Goal: Book appointment/travel/reservation

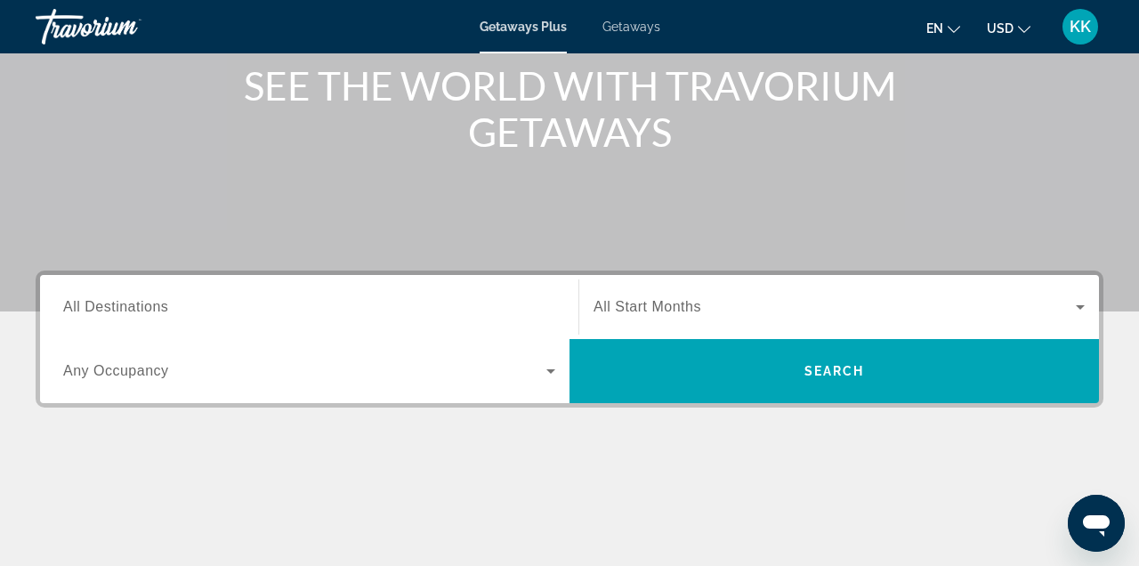
scroll to position [234, 0]
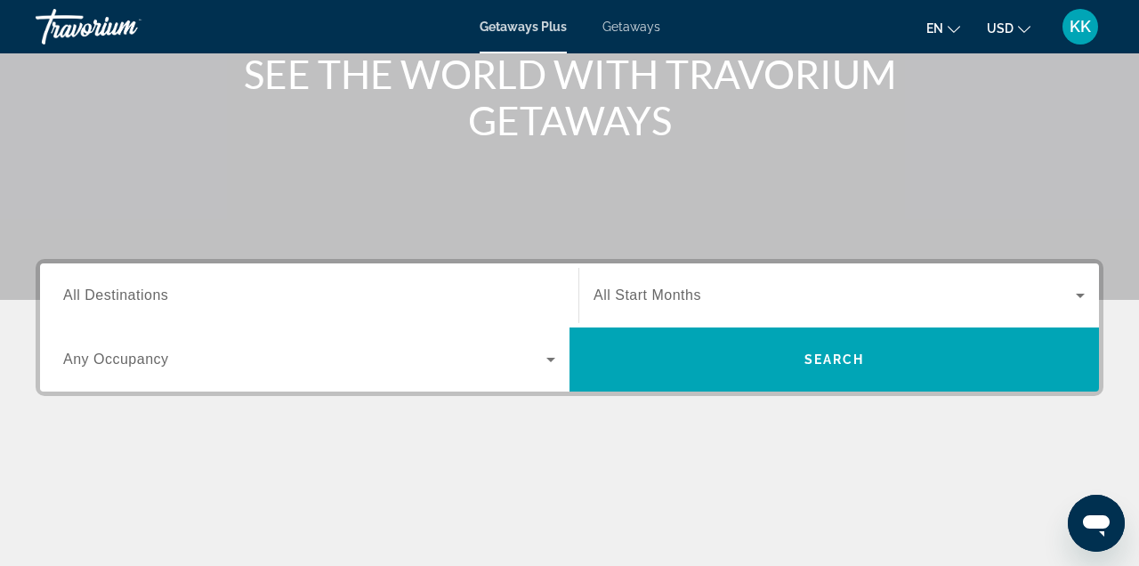
click at [650, 298] on span "All Start Months" at bounding box center [647, 294] width 108 height 15
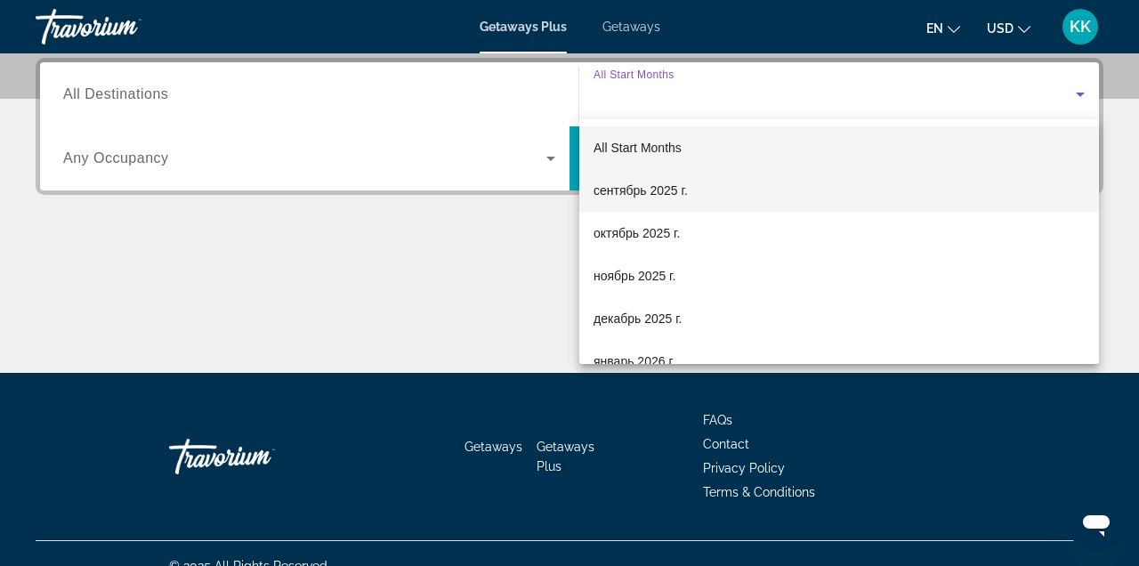
scroll to position [0, 0]
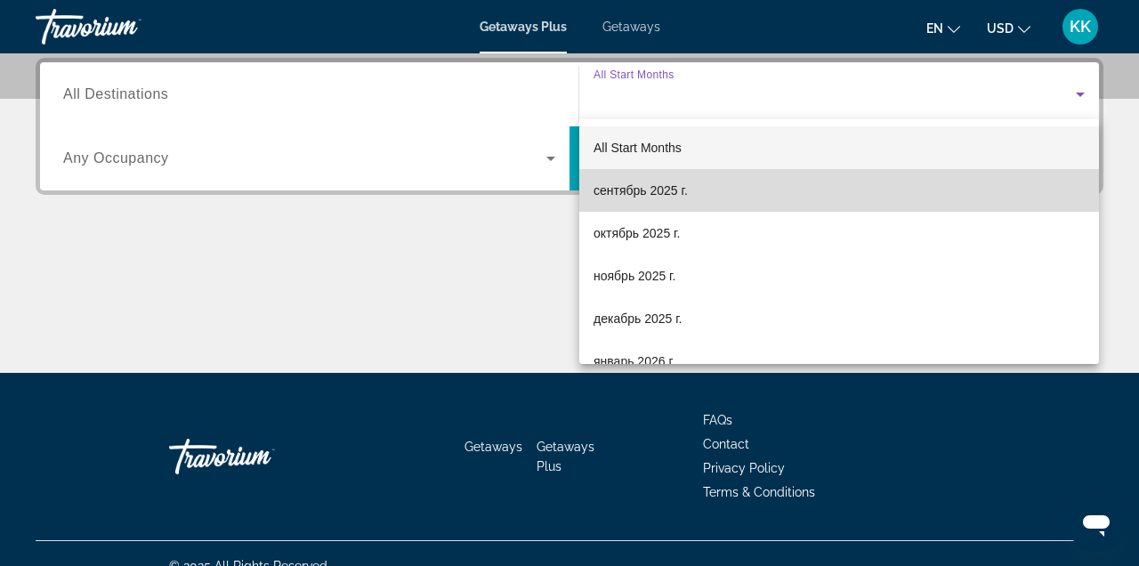
click at [660, 191] on span "сентябрь 2025 г." at bounding box center [640, 190] width 94 height 21
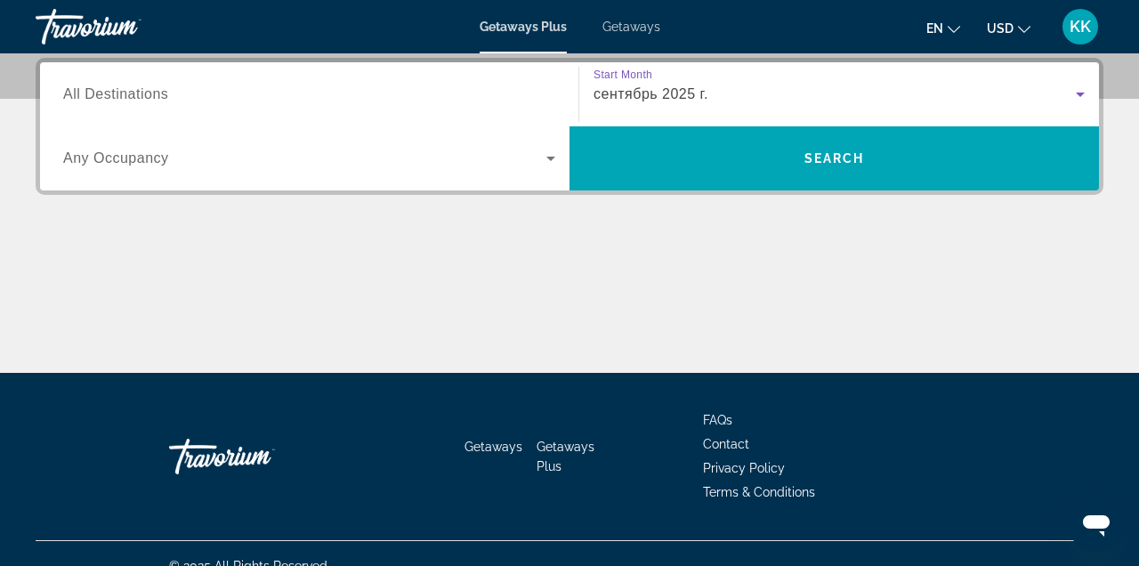
click at [193, 95] on input "Destination All Destinations" at bounding box center [309, 95] width 492 height 21
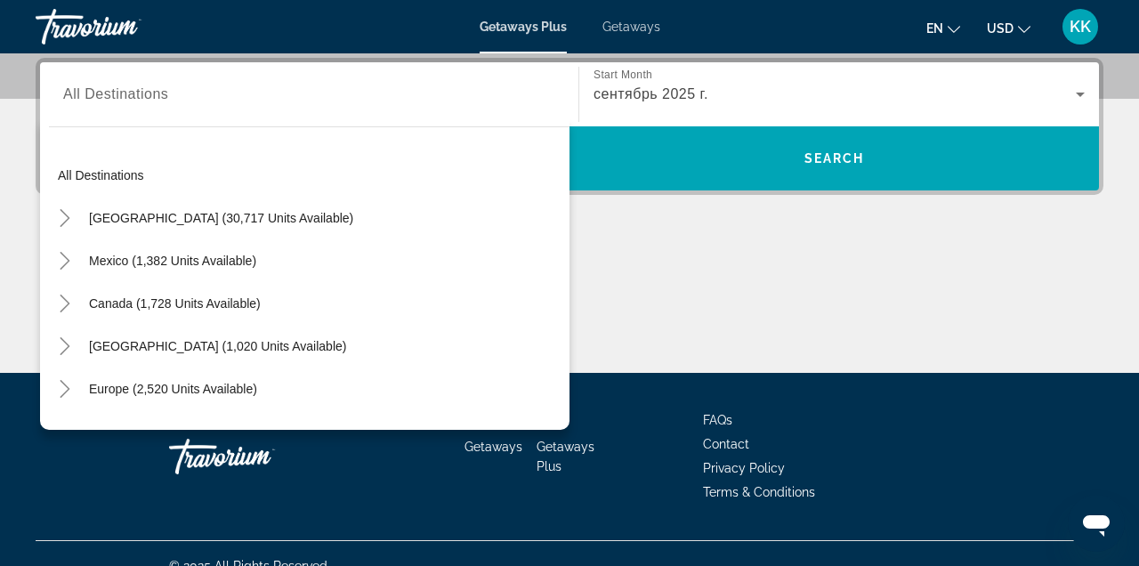
click at [176, 110] on div "Search widget" at bounding box center [309, 94] width 492 height 51
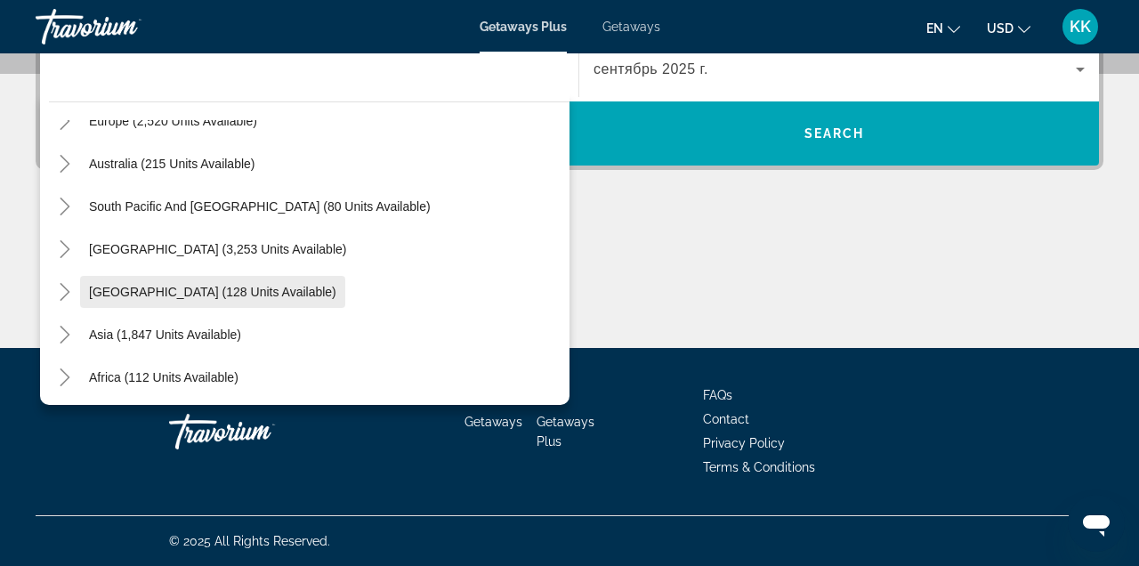
scroll to position [217, 0]
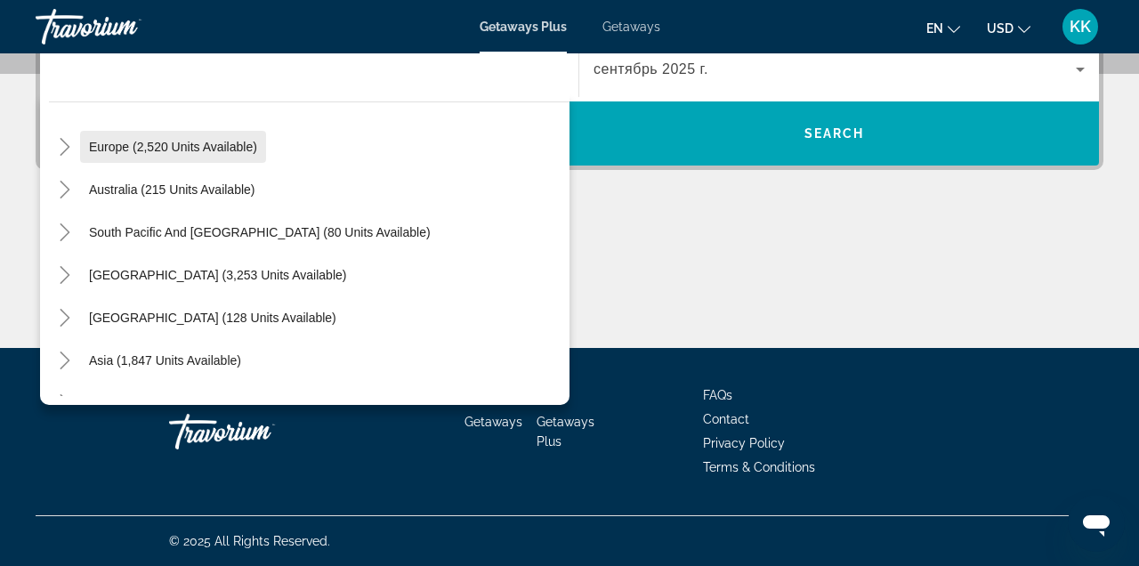
click at [164, 149] on span "Europe (2,520 units available)" at bounding box center [173, 147] width 168 height 14
type input "**********"
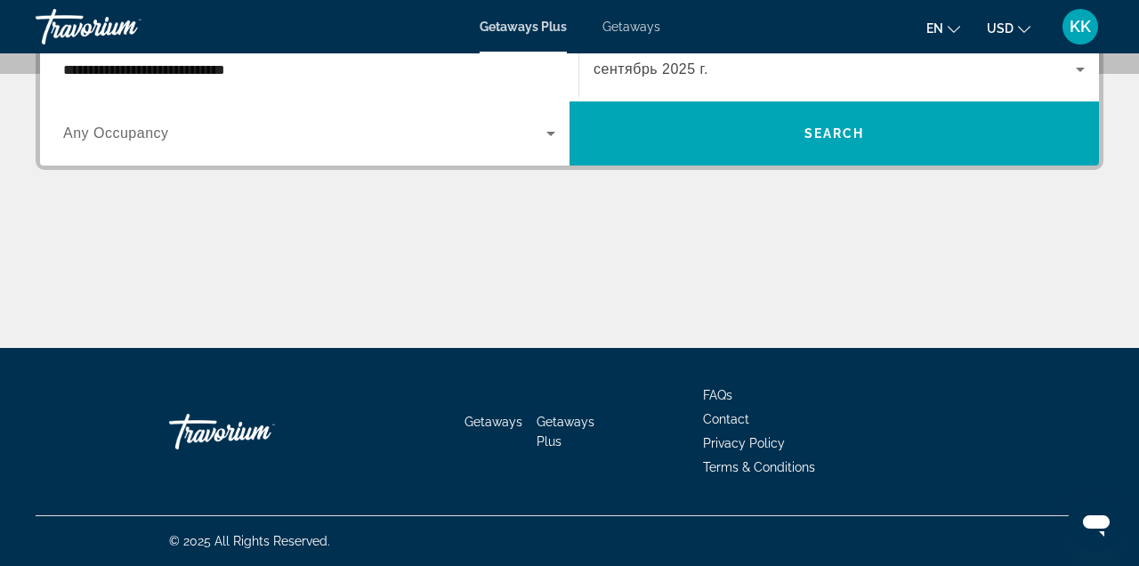
scroll to position [435, 0]
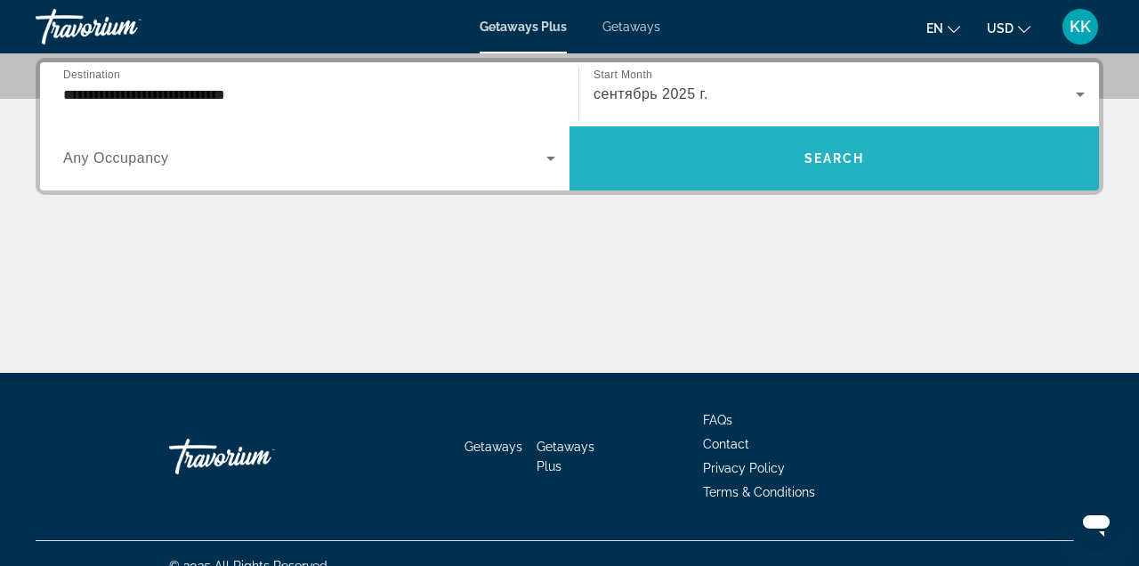
click at [809, 164] on span "Search" at bounding box center [834, 158] width 61 height 14
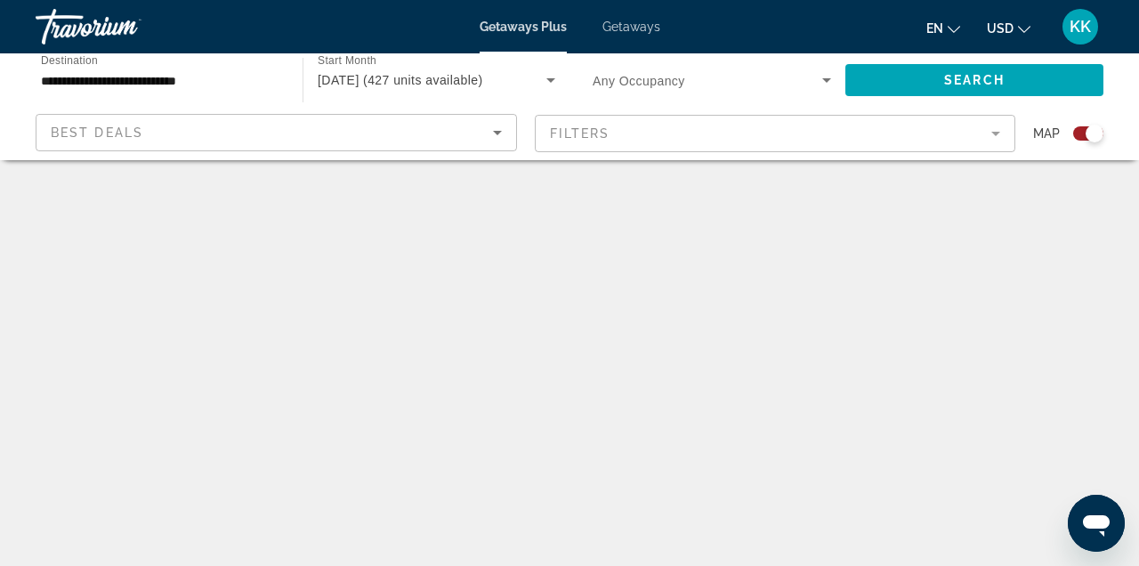
scroll to position [22, 0]
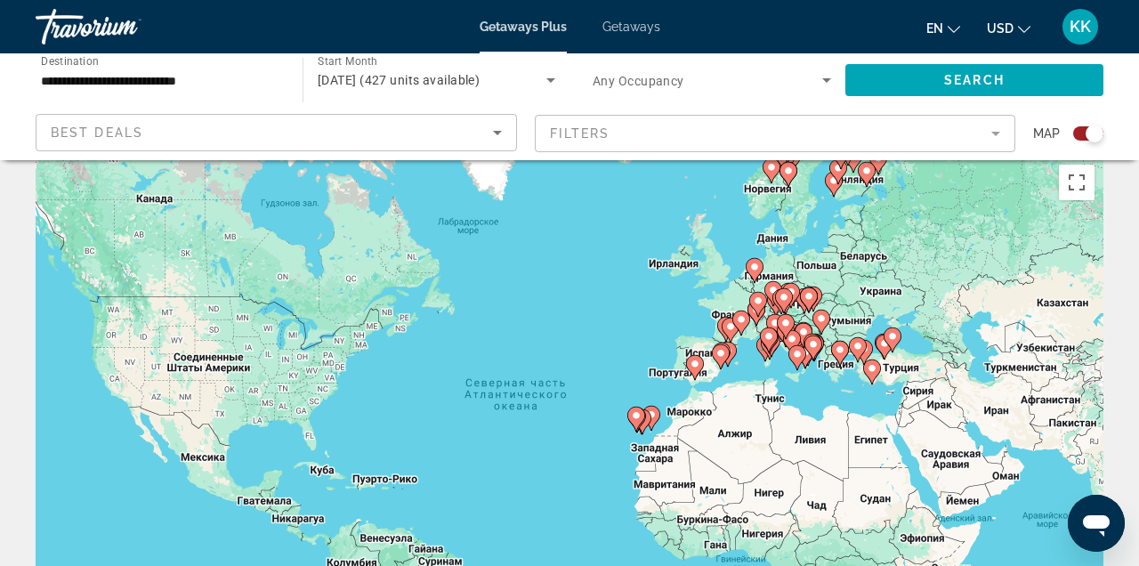
click at [900, 374] on div "Чтобы активировать перетаскивание с помощью клавиатуры, нажмите Alt + Ввод. Пос…" at bounding box center [570, 423] width 1068 height 534
click at [886, 376] on div "Чтобы активировать перетаскивание с помощью клавиатуры, нажмите Alt + Ввод. Пос…" at bounding box center [570, 423] width 1068 height 534
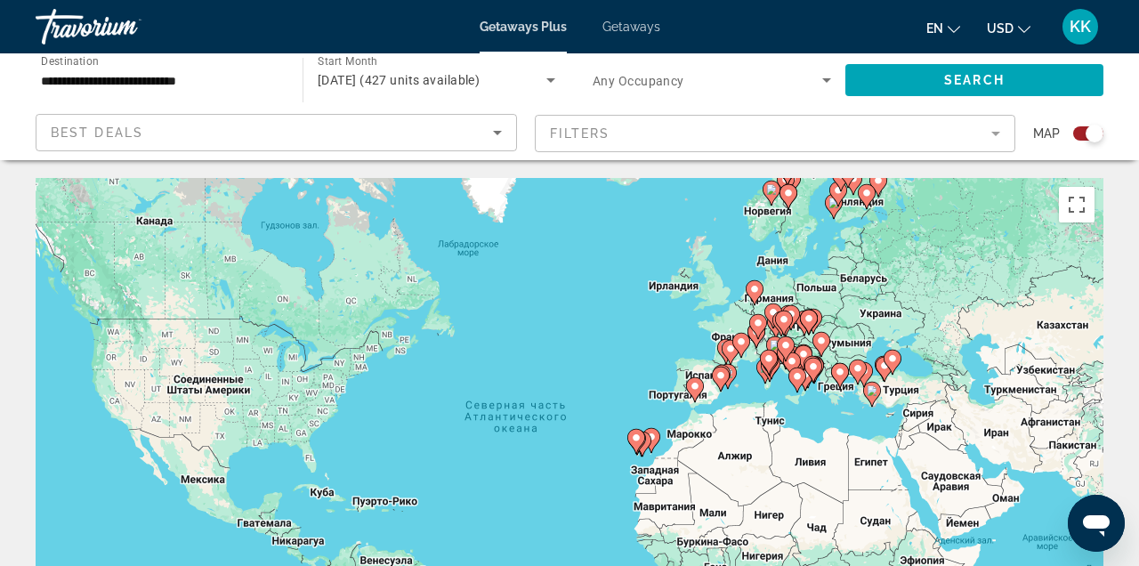
scroll to position [0, 0]
click at [417, 136] on div "Best Deals" at bounding box center [272, 132] width 442 height 21
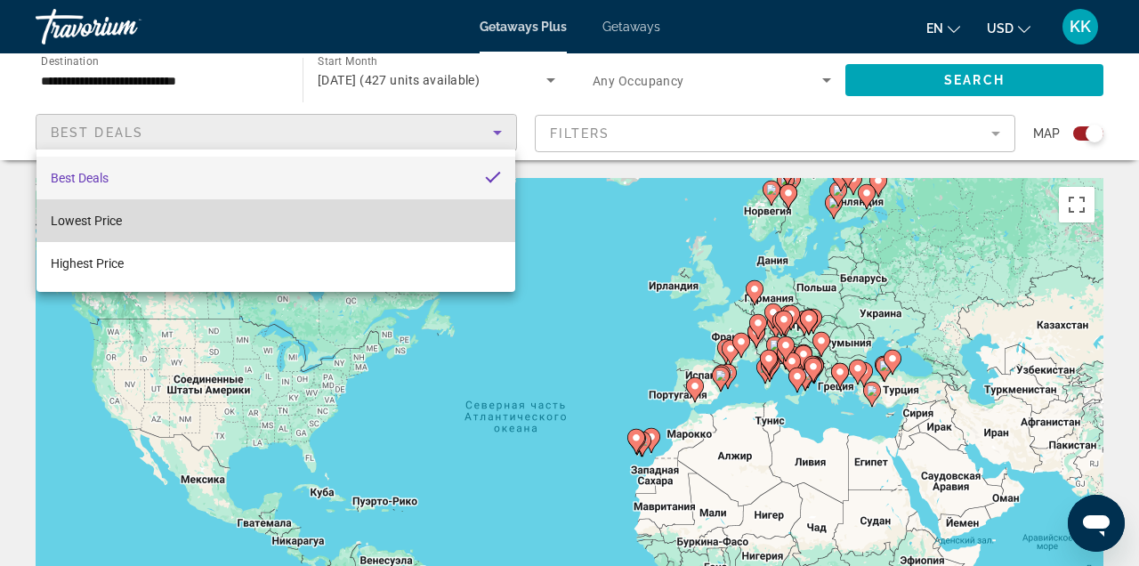
click at [415, 204] on mat-option "Lowest Price" at bounding box center [275, 220] width 479 height 43
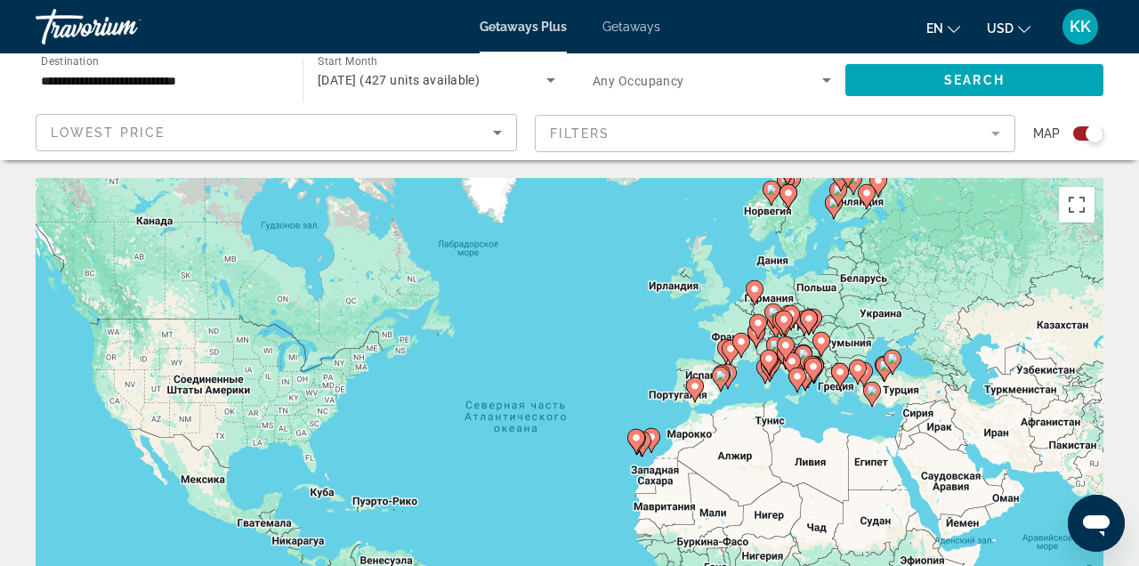
click at [577, 127] on mat-form-field "Filters" at bounding box center [775, 133] width 481 height 37
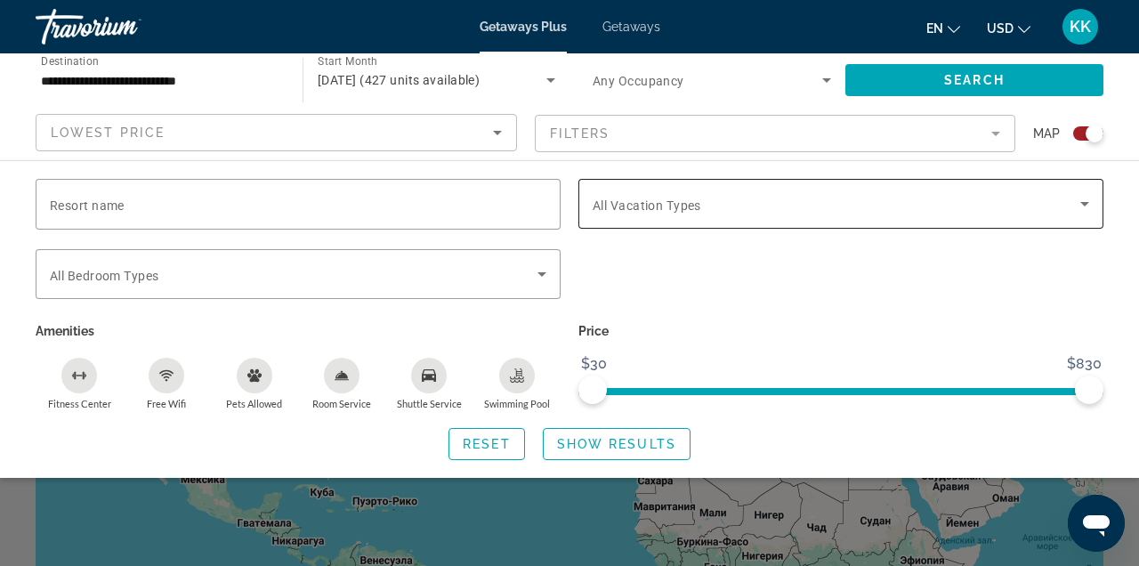
click at [665, 211] on span "All Vacation Types" at bounding box center [647, 205] width 109 height 14
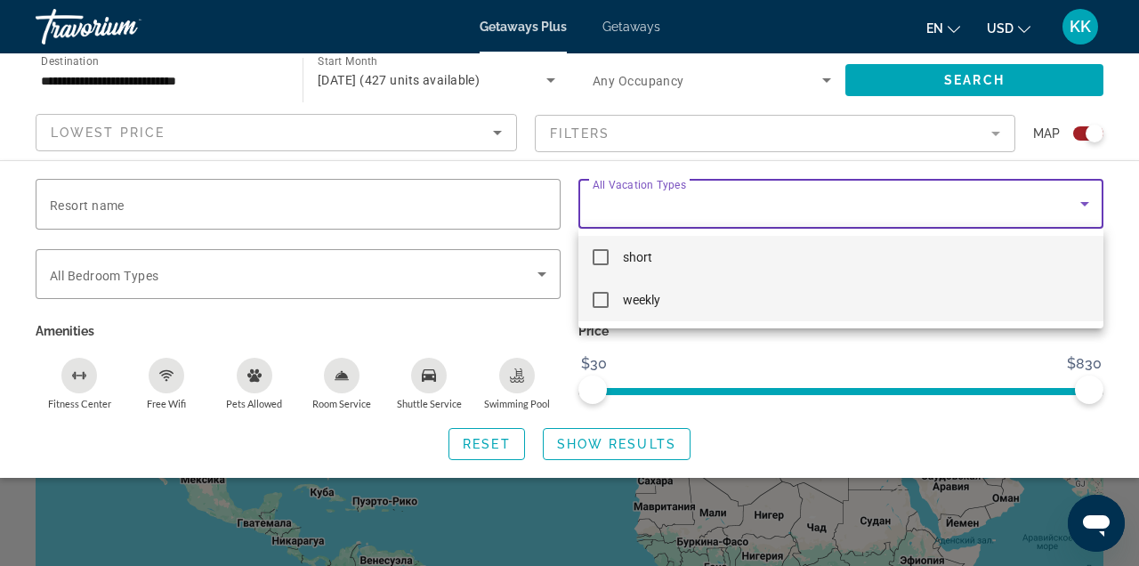
click at [646, 309] on span "weekly" at bounding box center [641, 299] width 37 height 21
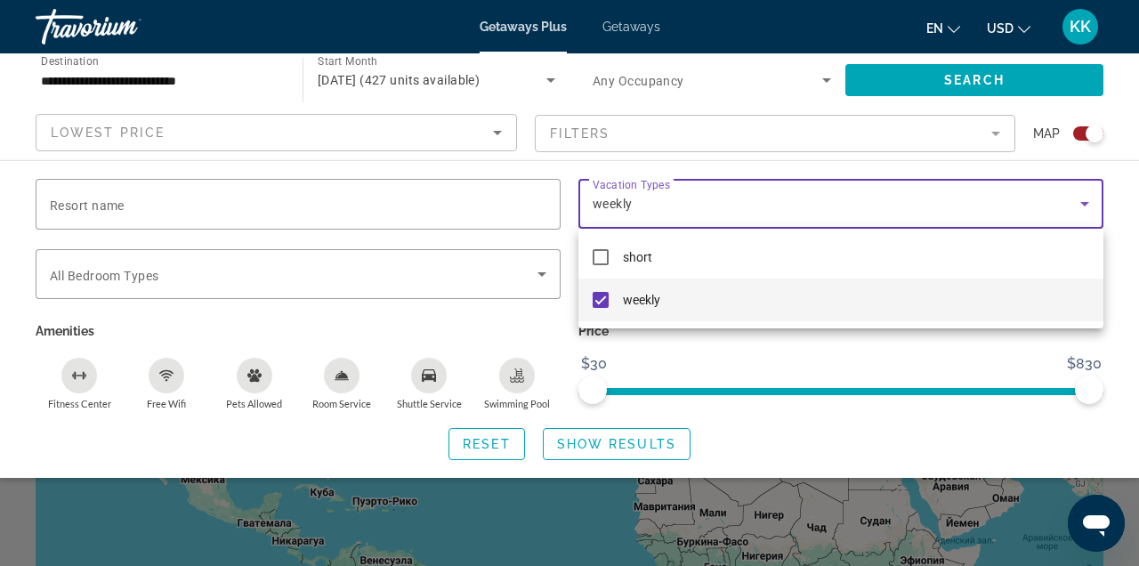
click at [424, 280] on div at bounding box center [569, 283] width 1139 height 566
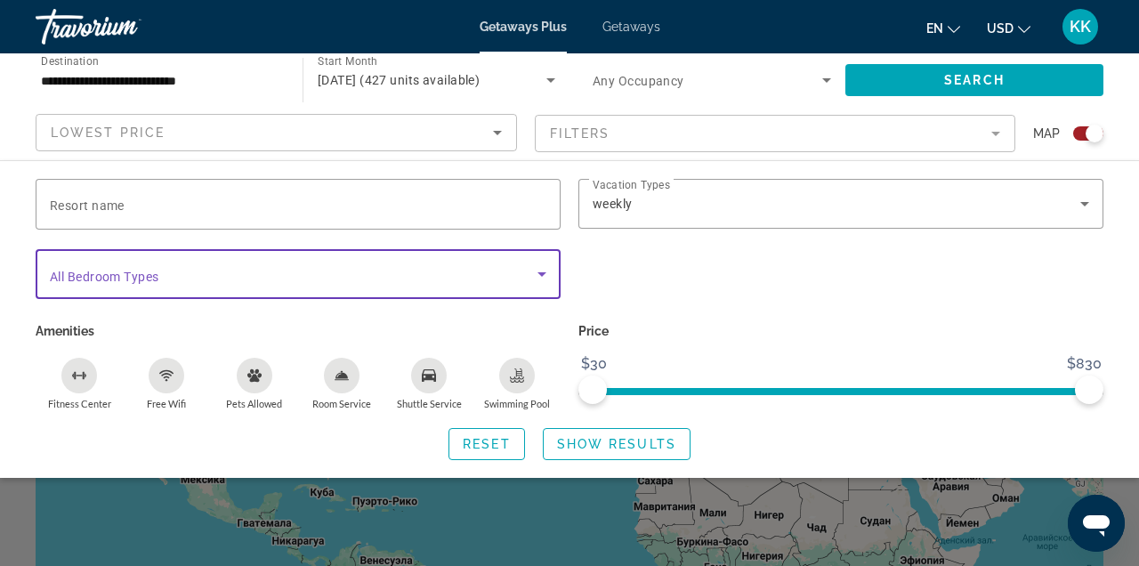
click at [424, 280] on span "Search widget" at bounding box center [294, 273] width 488 height 21
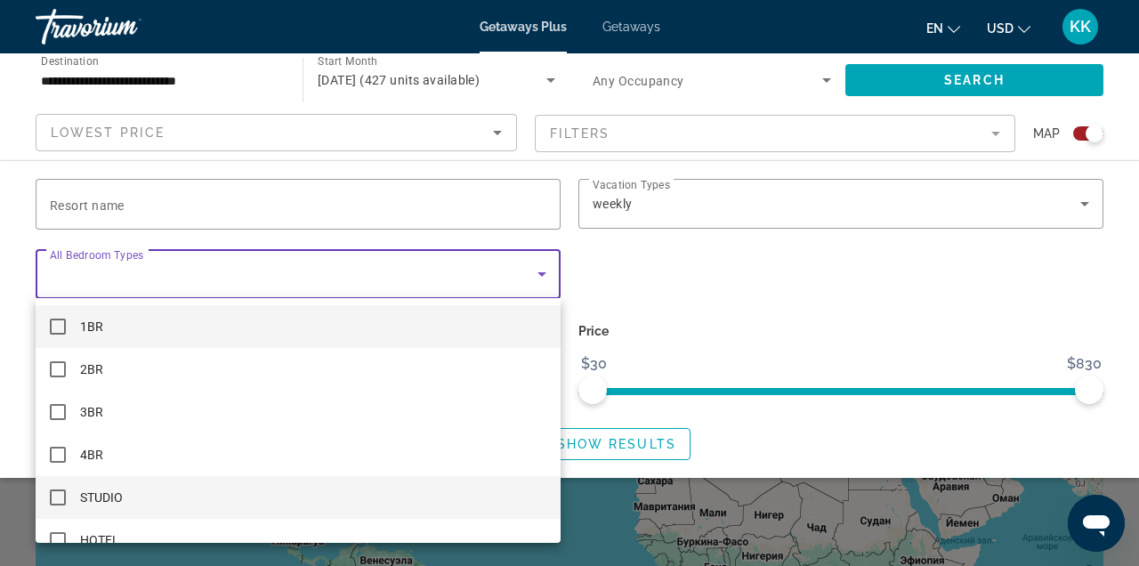
click at [371, 502] on mat-option "STUDIO" at bounding box center [298, 497] width 525 height 43
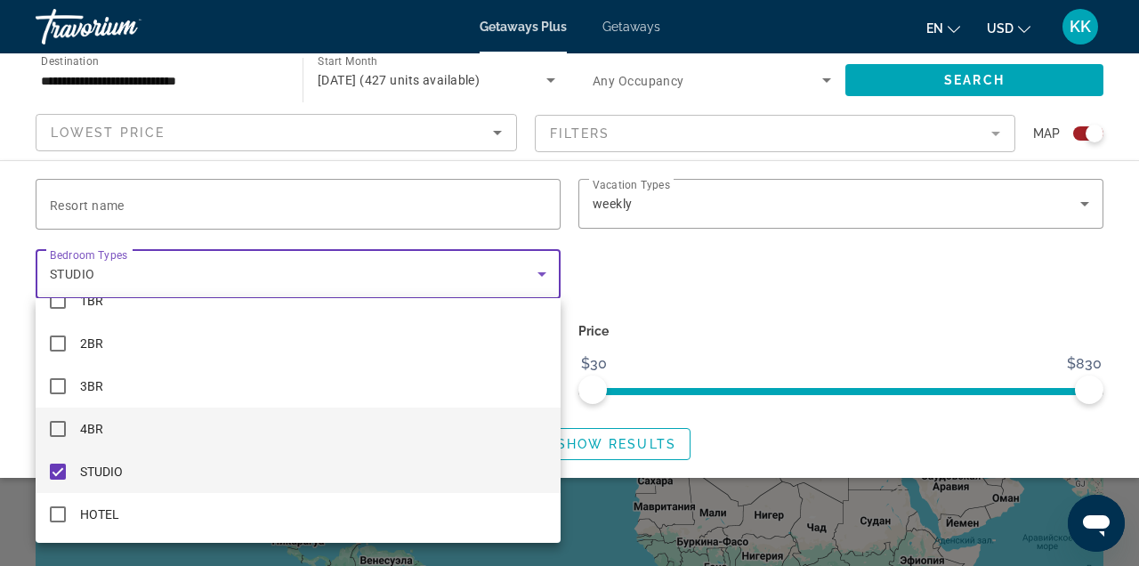
scroll to position [26, 0]
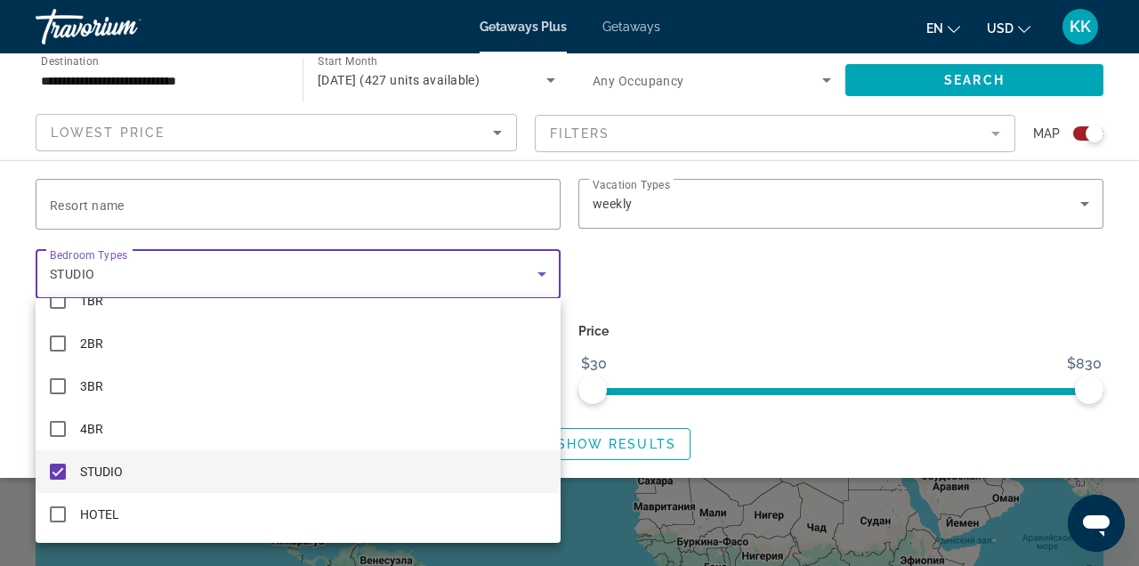
click at [646, 261] on div at bounding box center [569, 283] width 1139 height 566
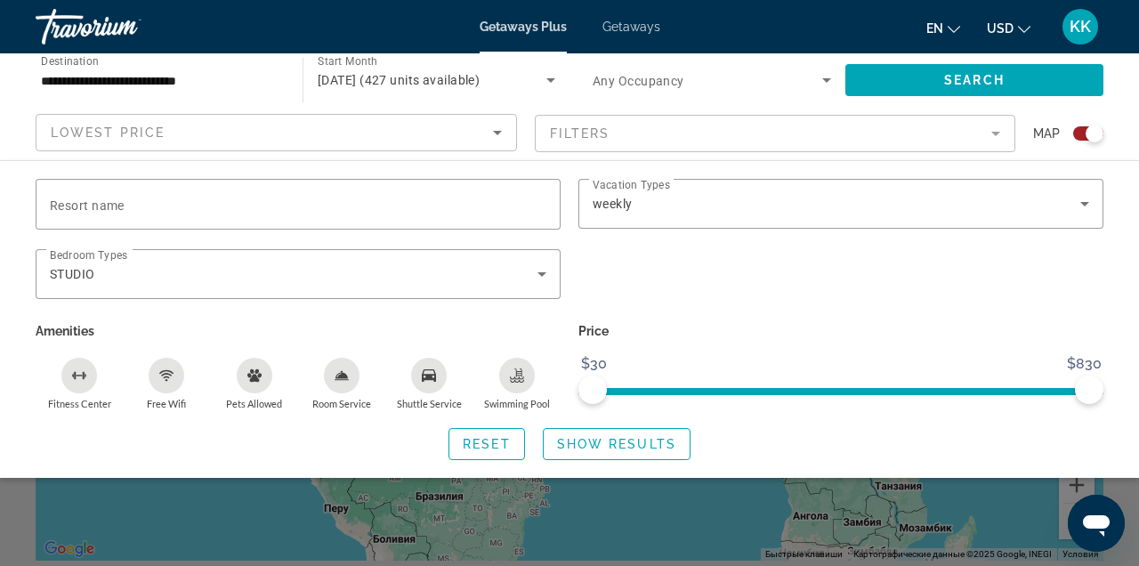
scroll to position [174, 0]
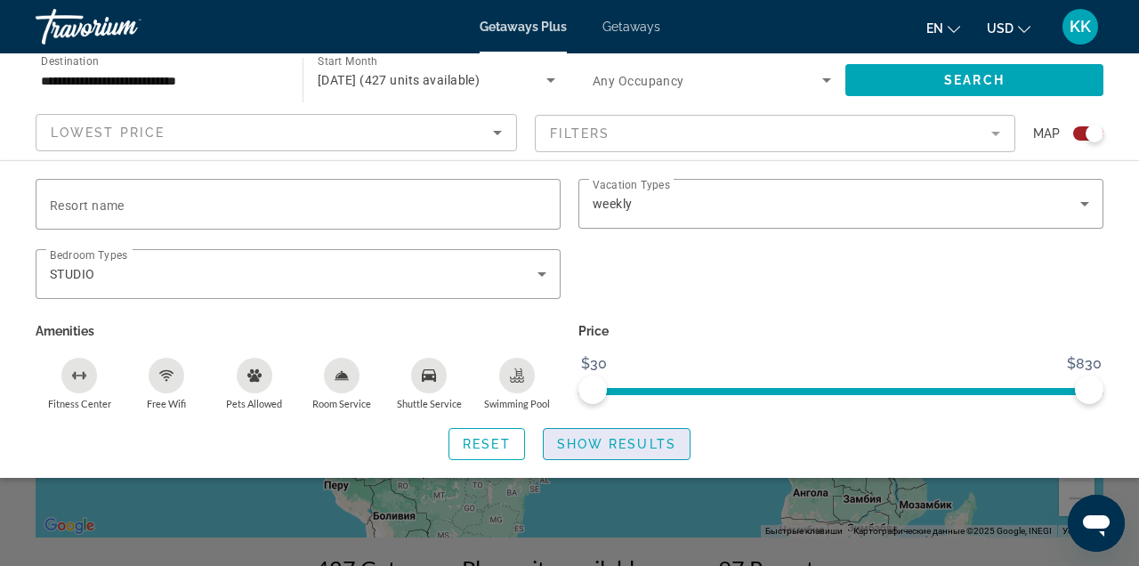
click at [598, 446] on span "Show Results" at bounding box center [616, 444] width 119 height 14
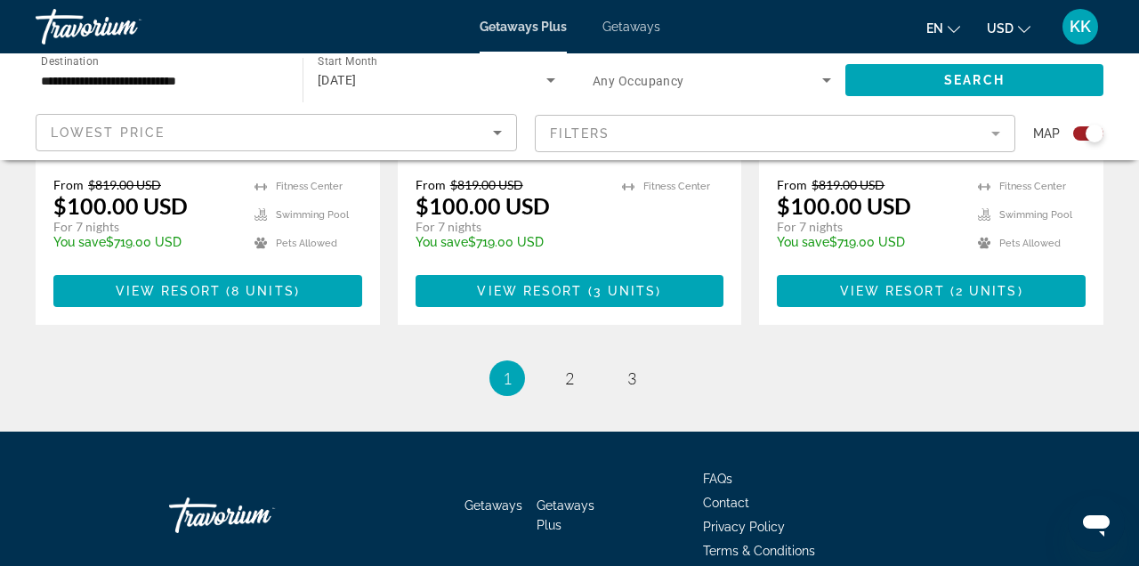
scroll to position [2945, 0]
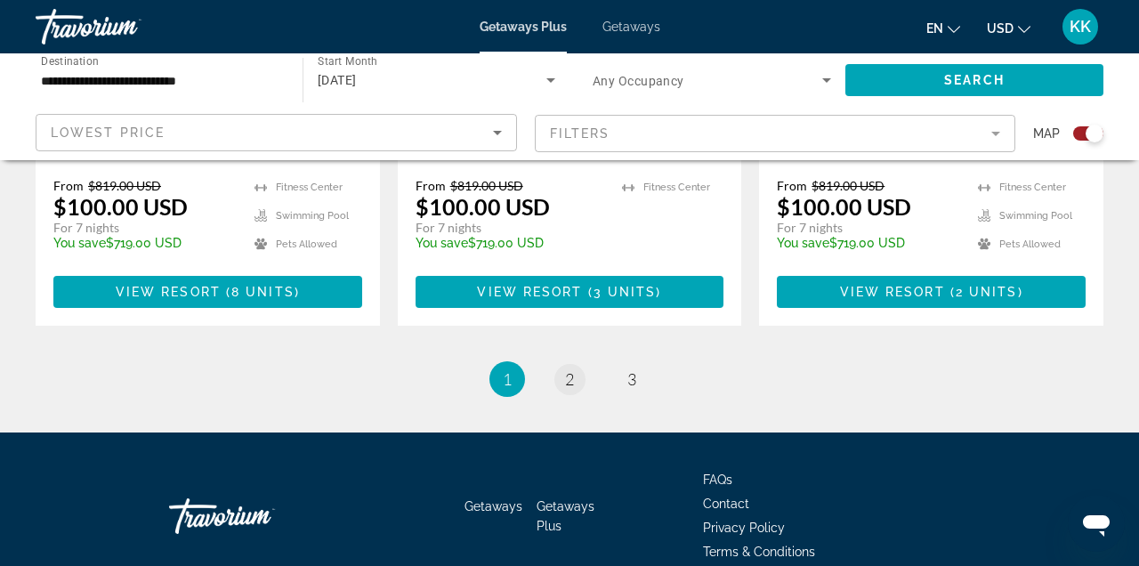
click at [581, 361] on li "page 2" at bounding box center [570, 379] width 36 height 36
click at [581, 364] on link "page 2" at bounding box center [569, 379] width 31 height 31
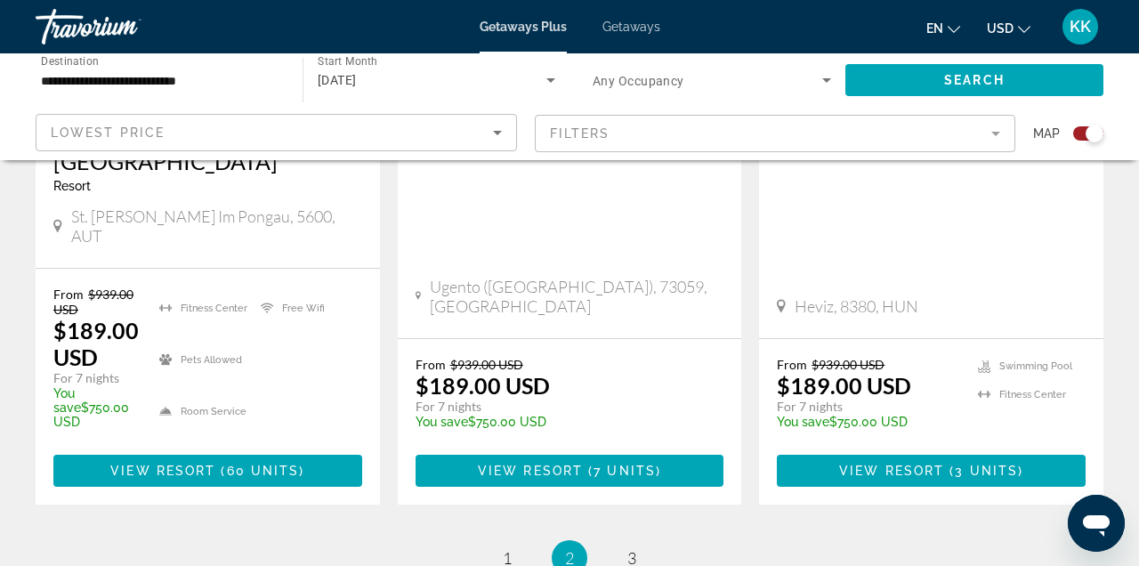
scroll to position [2911, 0]
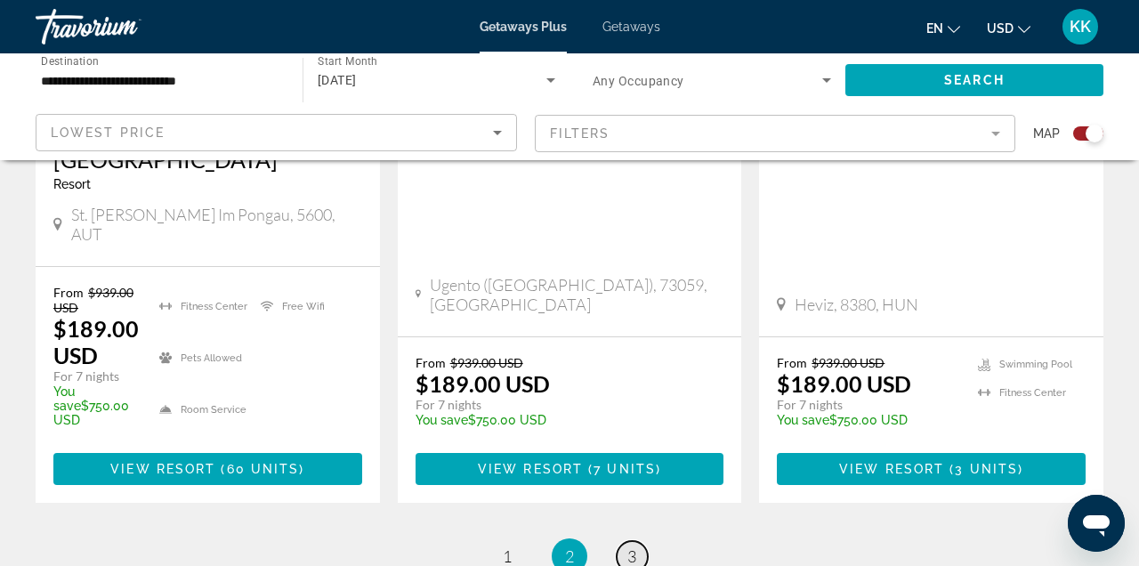
click at [627, 546] on span "3" at bounding box center [631, 556] width 9 height 20
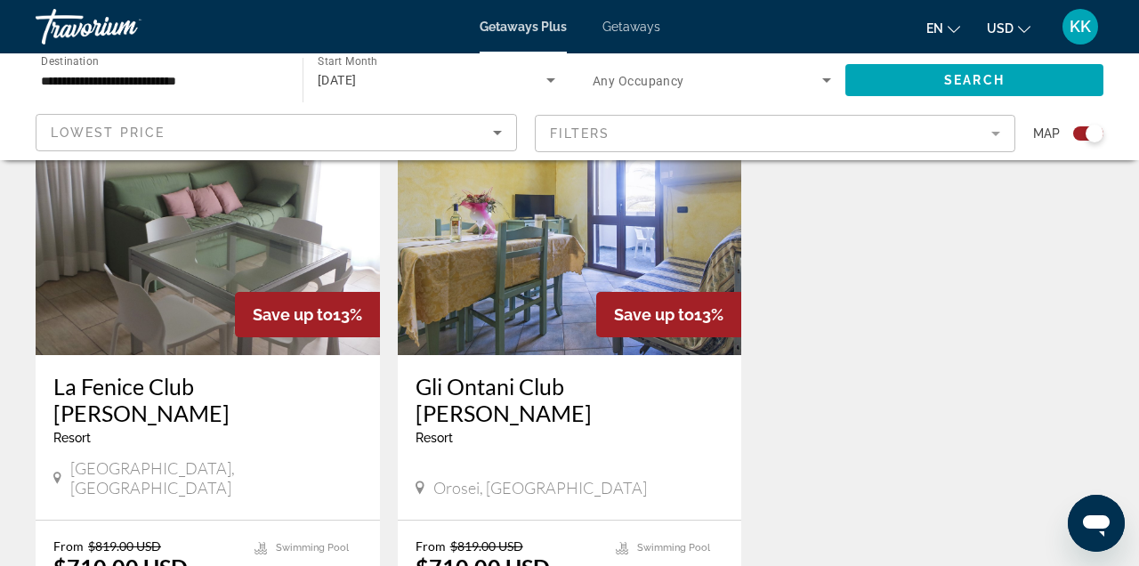
scroll to position [2664, 0]
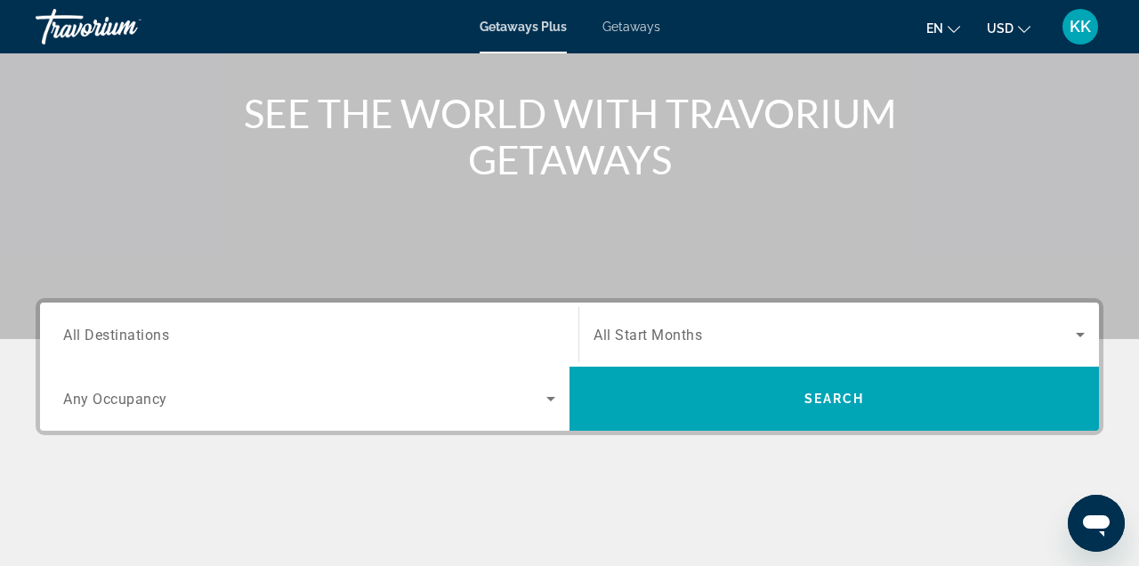
scroll to position [375, 0]
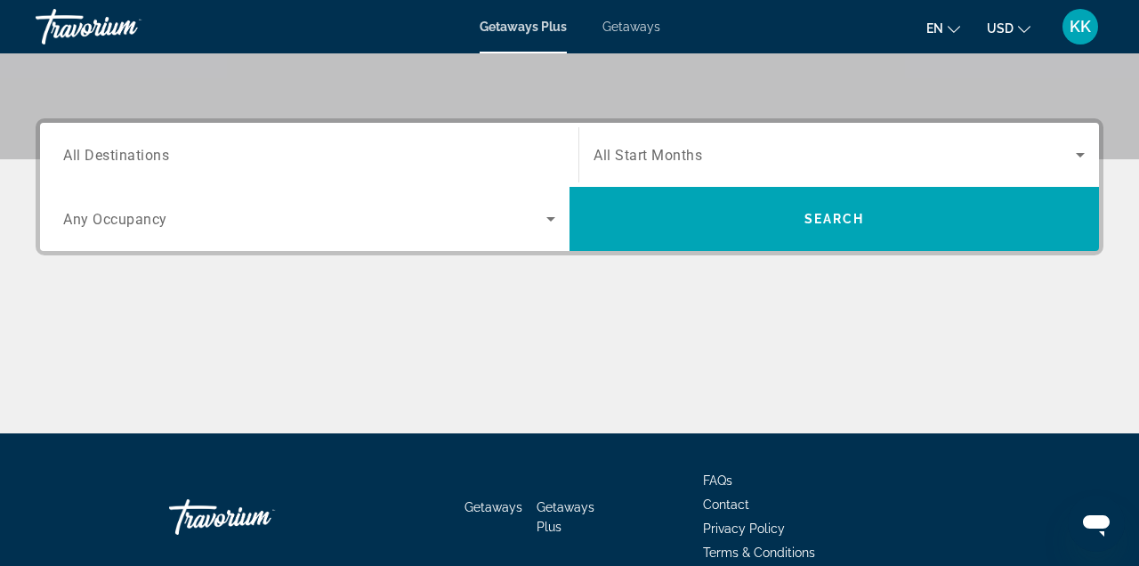
click at [434, 217] on span "Search widget" at bounding box center [304, 218] width 483 height 21
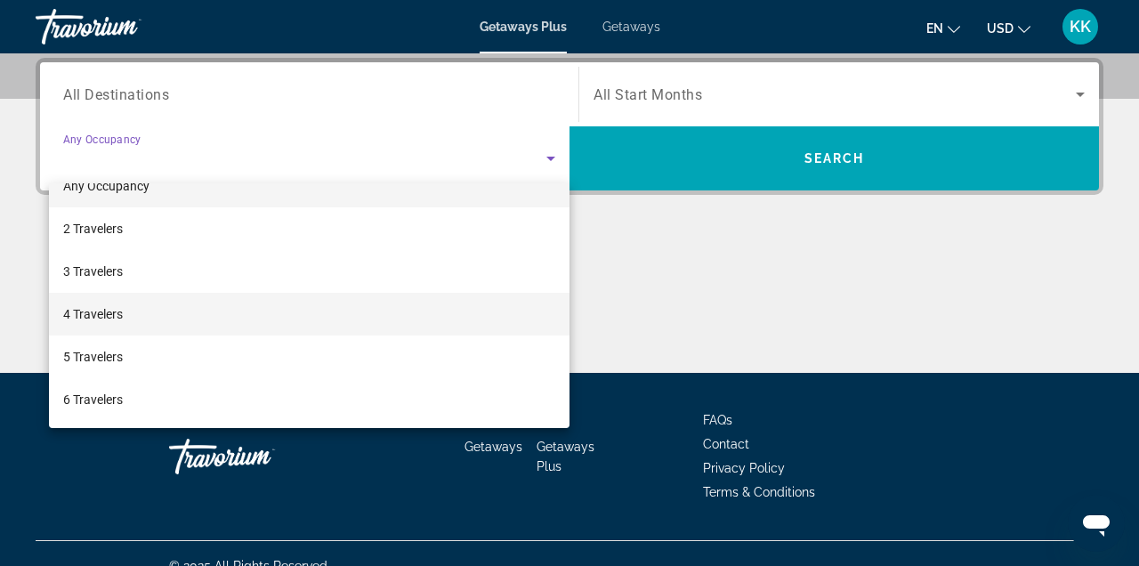
scroll to position [28, 0]
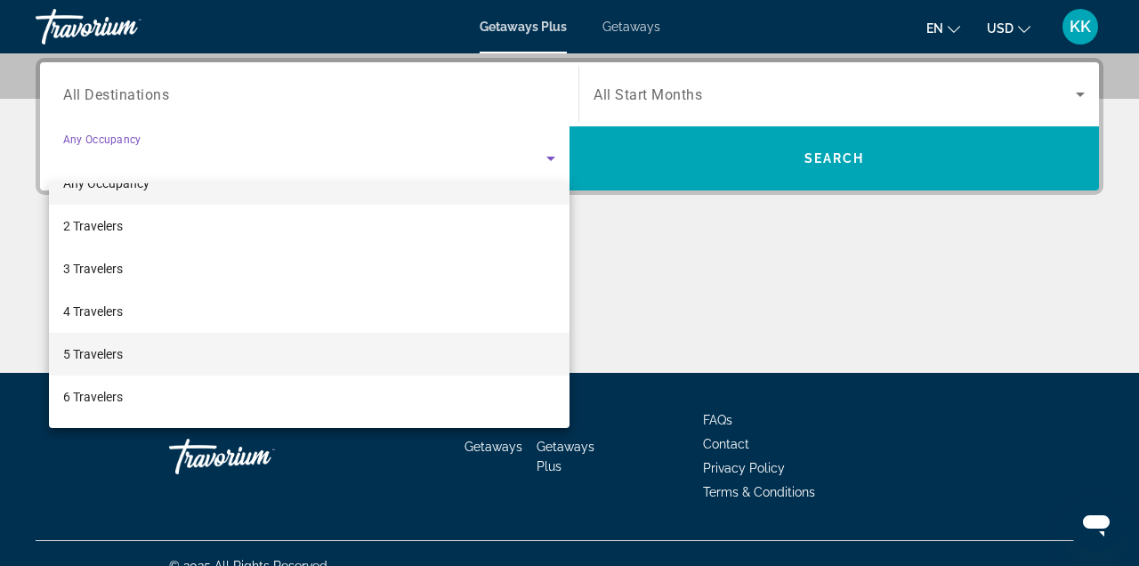
click at [402, 357] on mat-option "5 Travelers" at bounding box center [309, 354] width 520 height 43
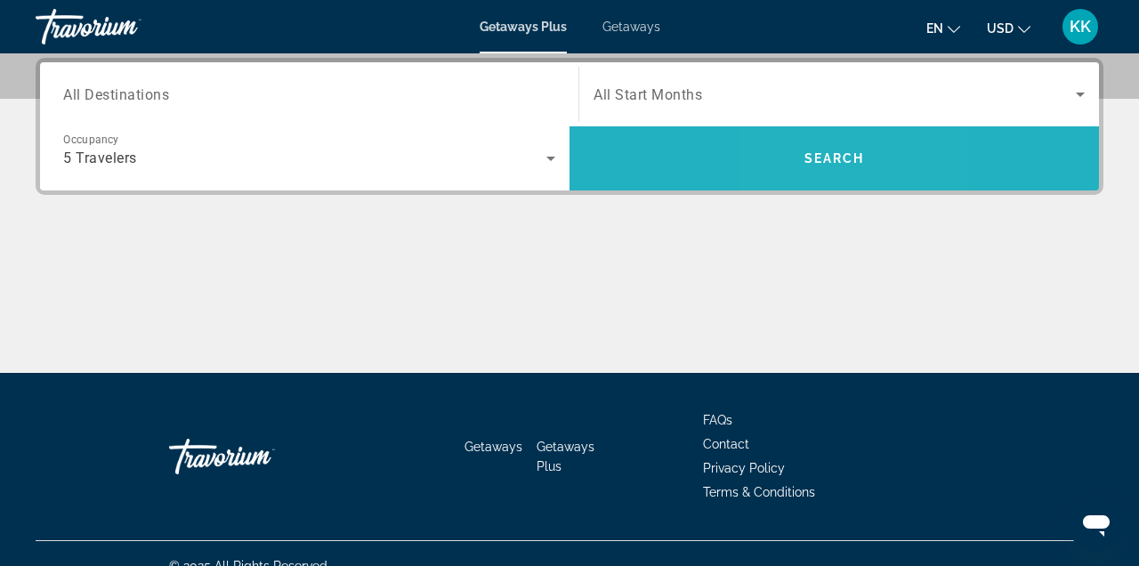
click at [810, 188] on span "Search widget" at bounding box center [833, 158] width 529 height 64
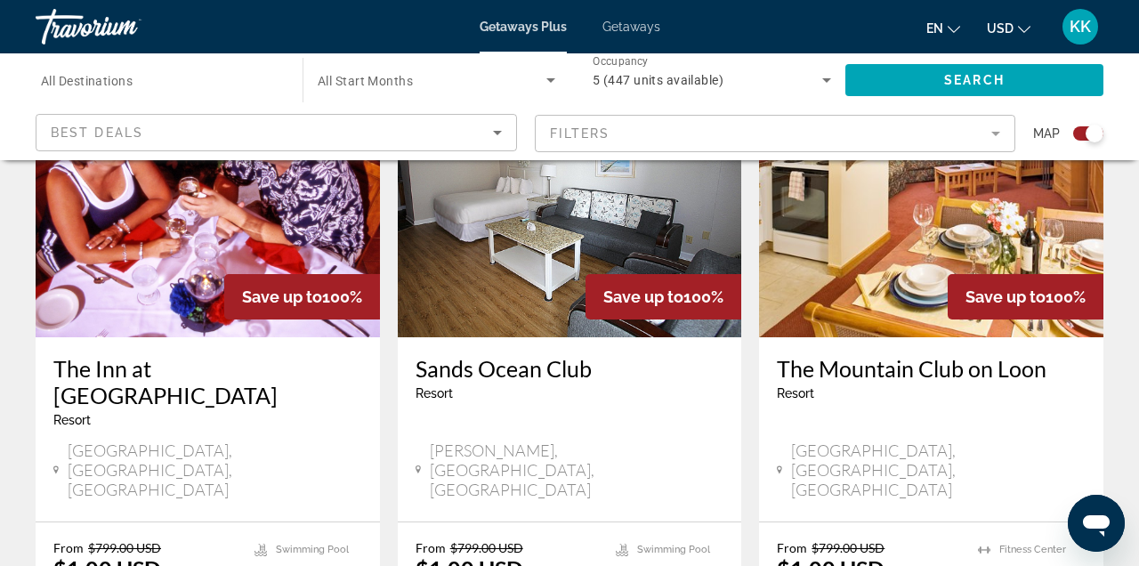
scroll to position [722, 0]
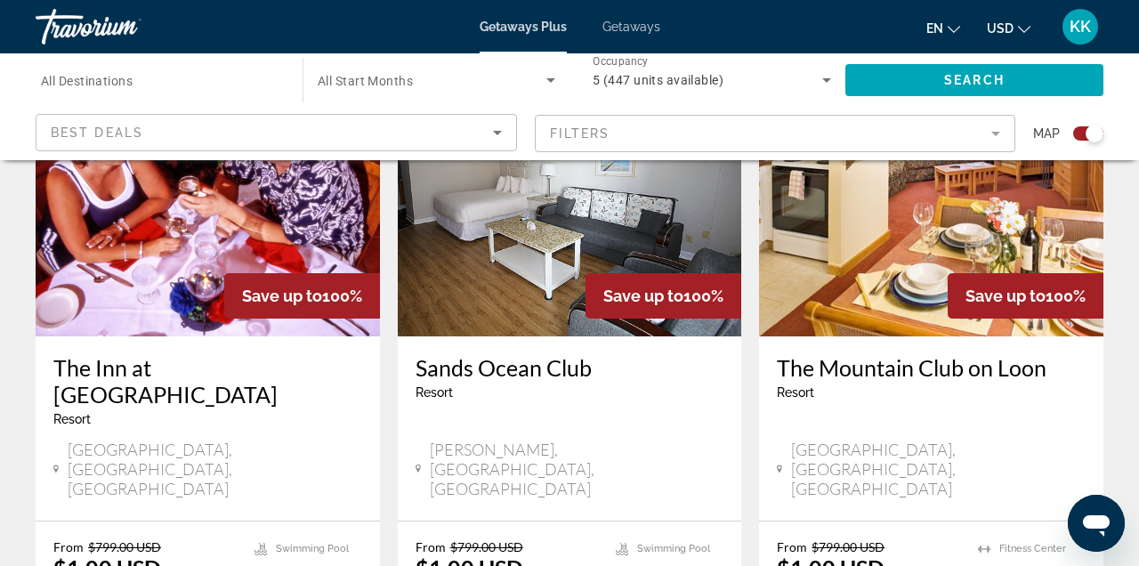
click at [223, 76] on input "Destination All Destinations" at bounding box center [160, 80] width 238 height 21
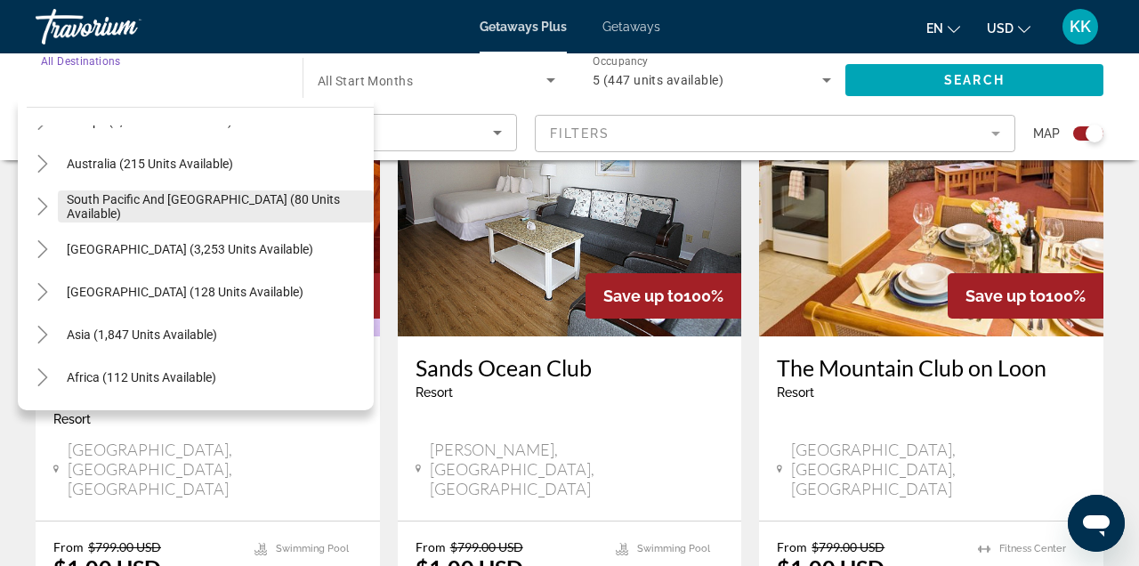
scroll to position [256, 0]
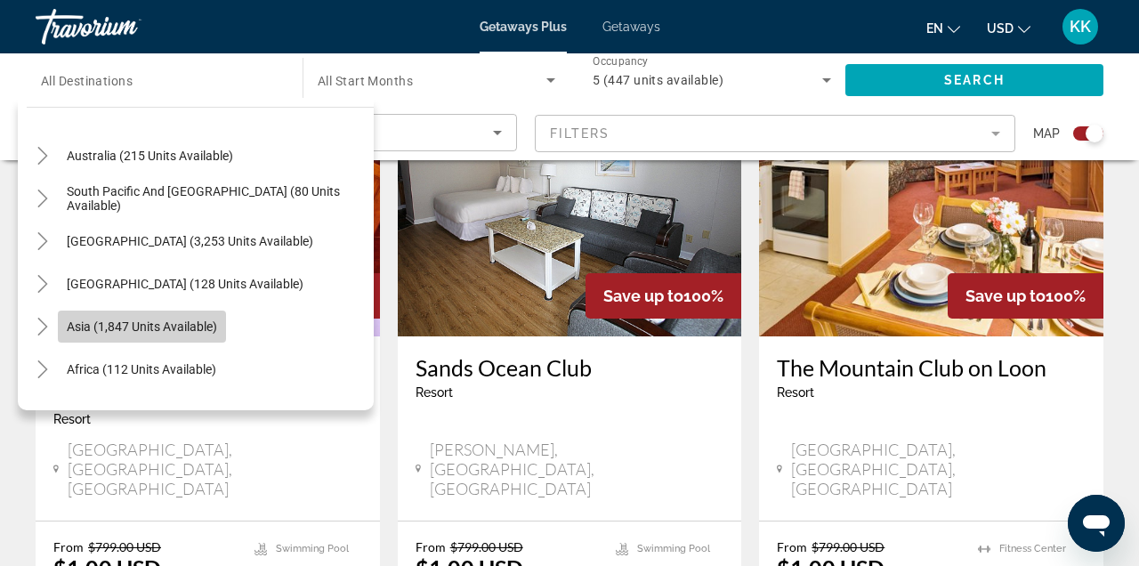
click at [172, 328] on span "Asia (1,847 units available)" at bounding box center [142, 326] width 150 height 14
type input "**********"
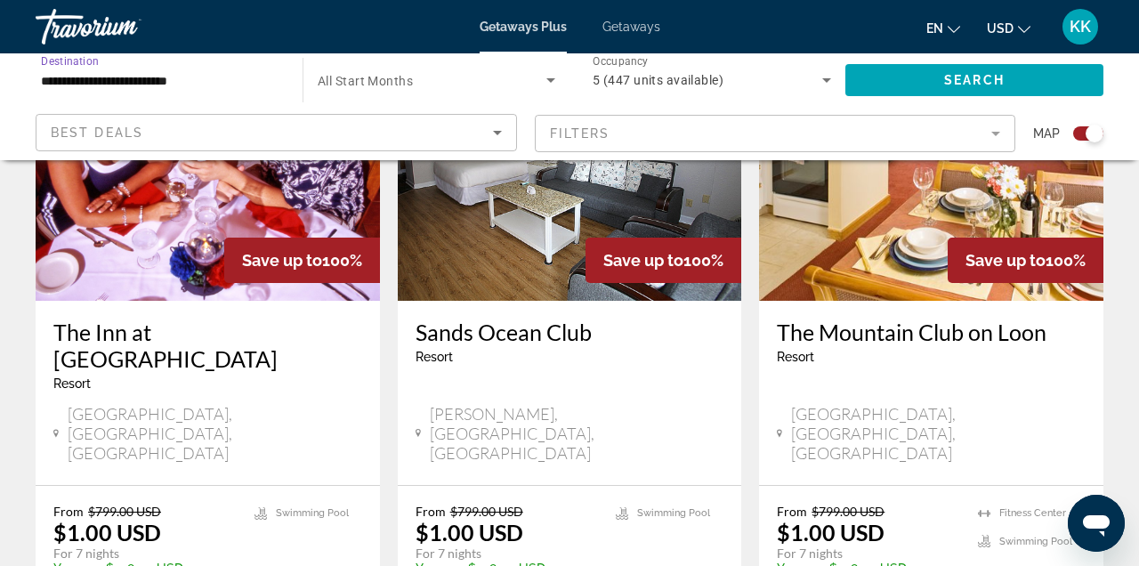
scroll to position [761, 0]
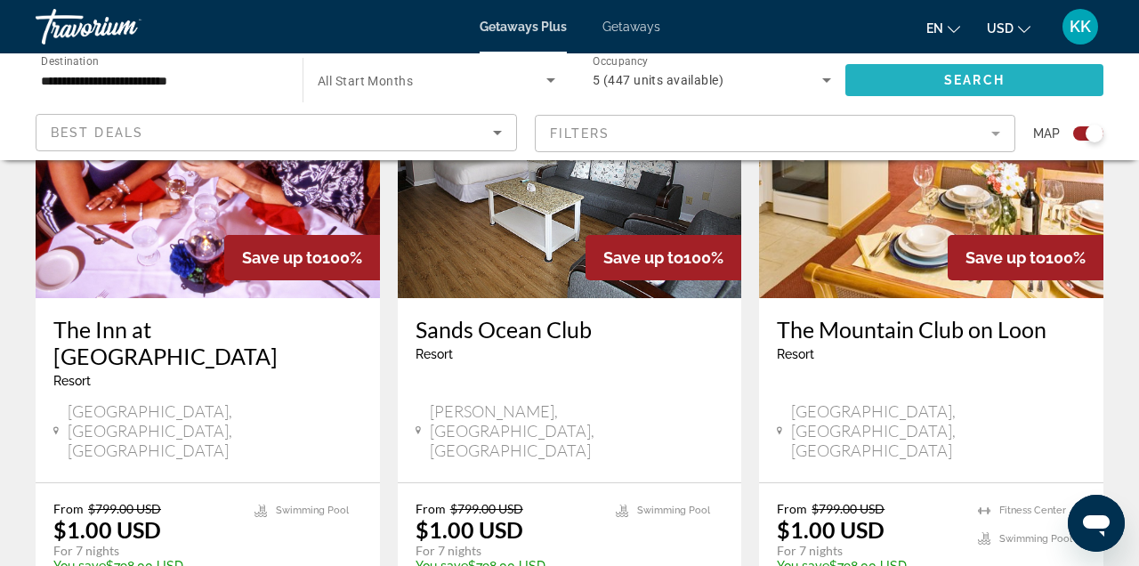
click at [960, 77] on span "Search" at bounding box center [974, 80] width 61 height 14
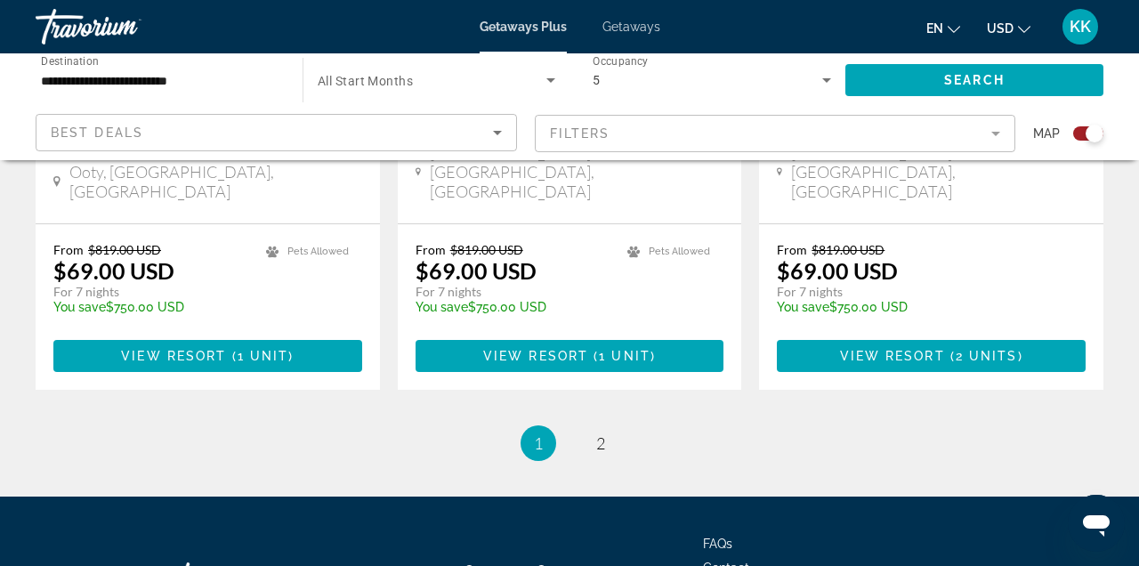
scroll to position [2946, 0]
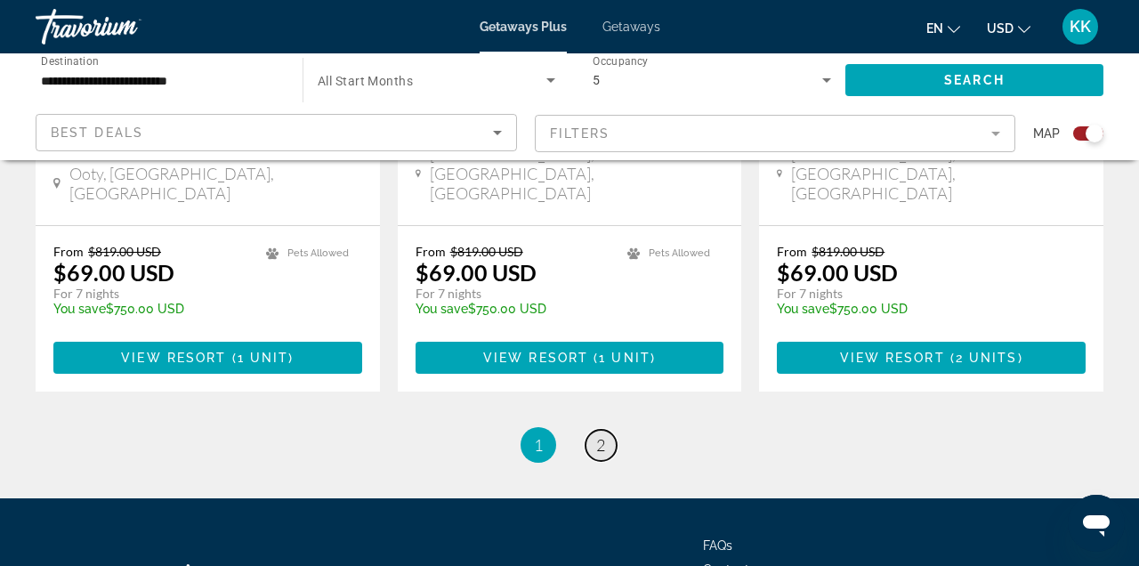
click at [597, 435] on span "2" at bounding box center [600, 445] width 9 height 20
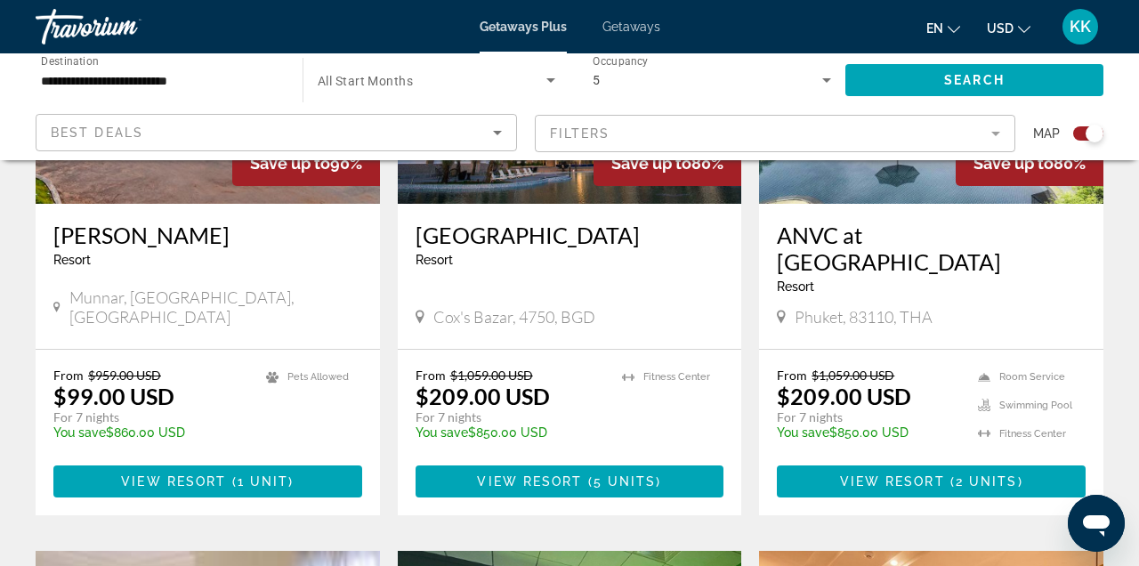
scroll to position [790, 0]
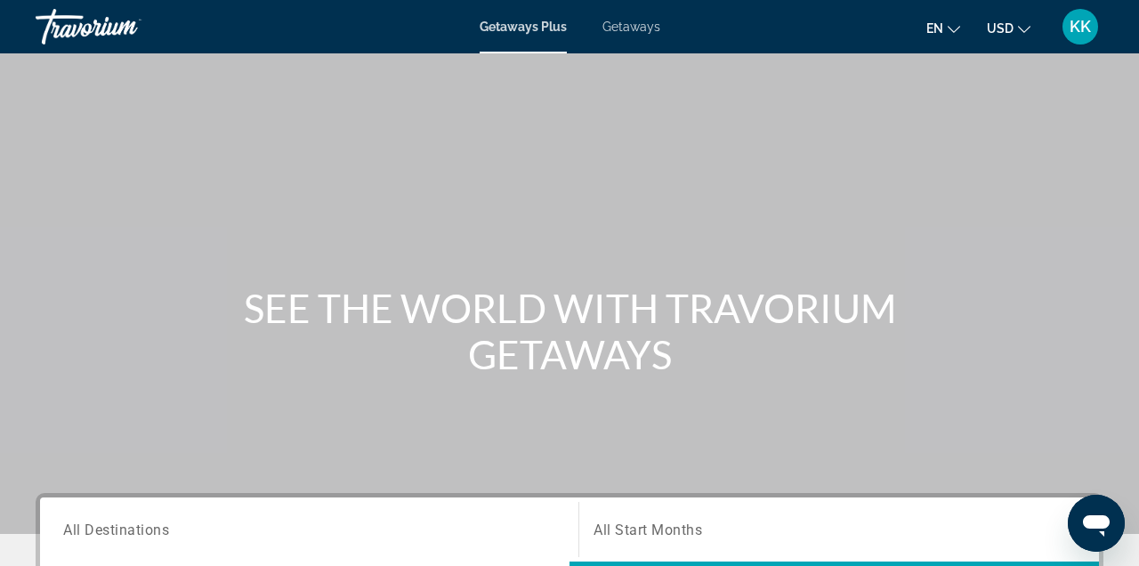
click at [65, 27] on div "Travorium" at bounding box center [125, 27] width 178 height 46
